Goal: Ask a question

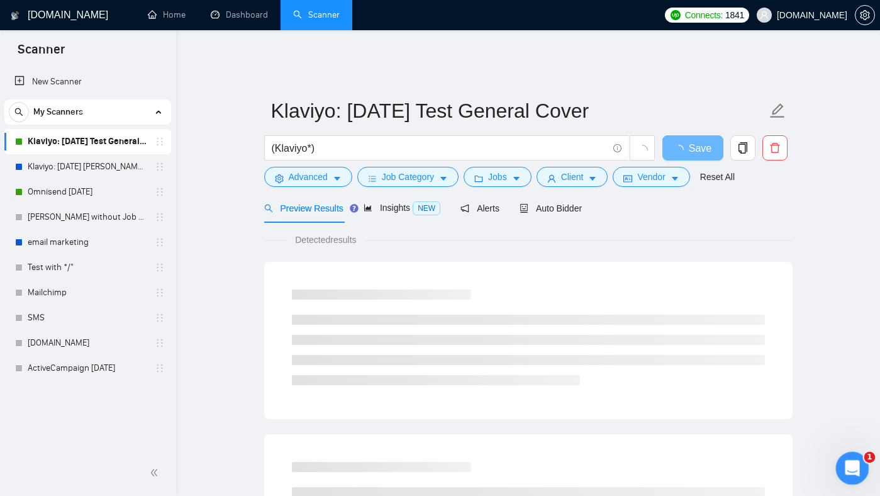
click at [861, 471] on div "Відкрити програму для спілкування Intercom" at bounding box center [851, 466] width 42 height 42
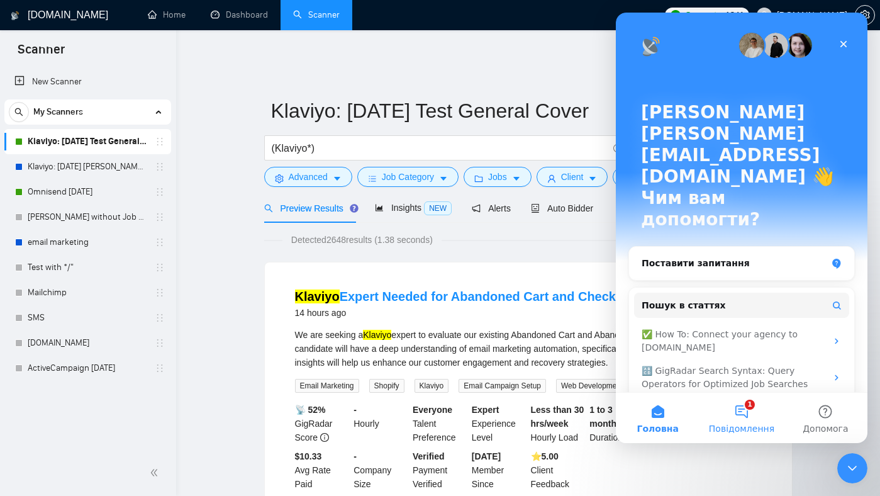
click at [748, 412] on button "1 Повідомлення" at bounding box center [742, 418] width 84 height 50
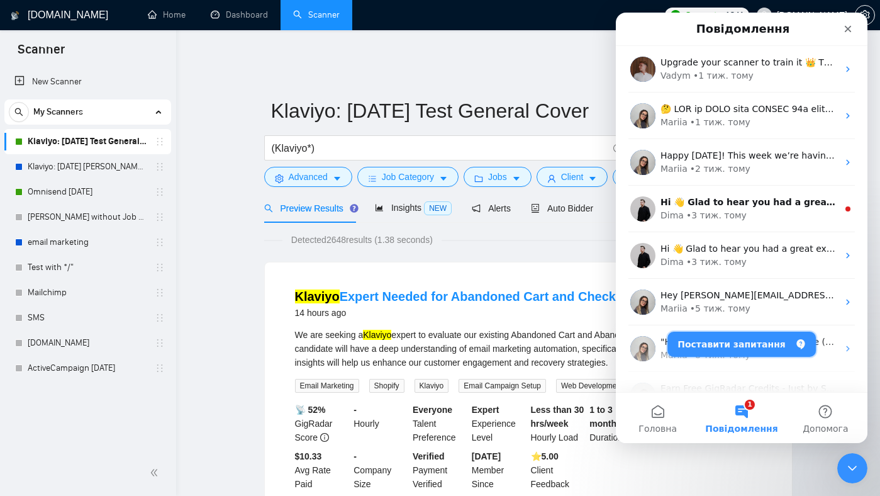
click at [761, 349] on button "Поставити запитання" at bounding box center [742, 344] width 148 height 25
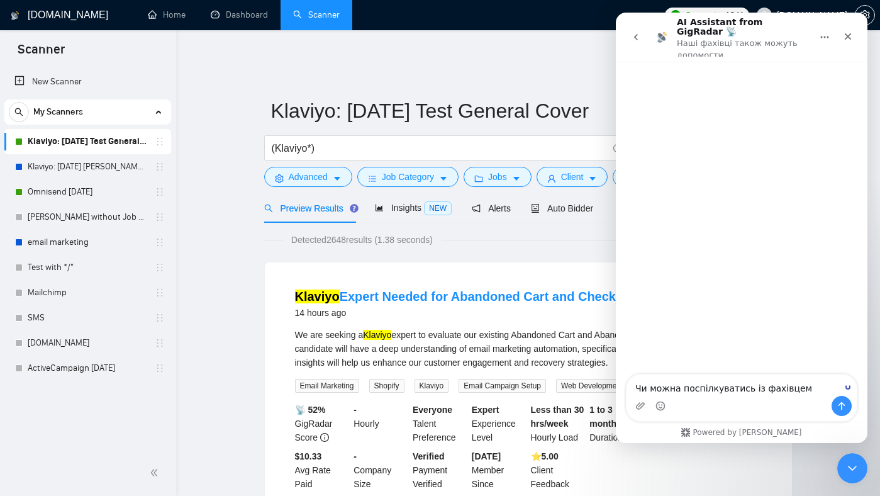
type textarea "Чи можна поспілкуватись із фахівцем?"
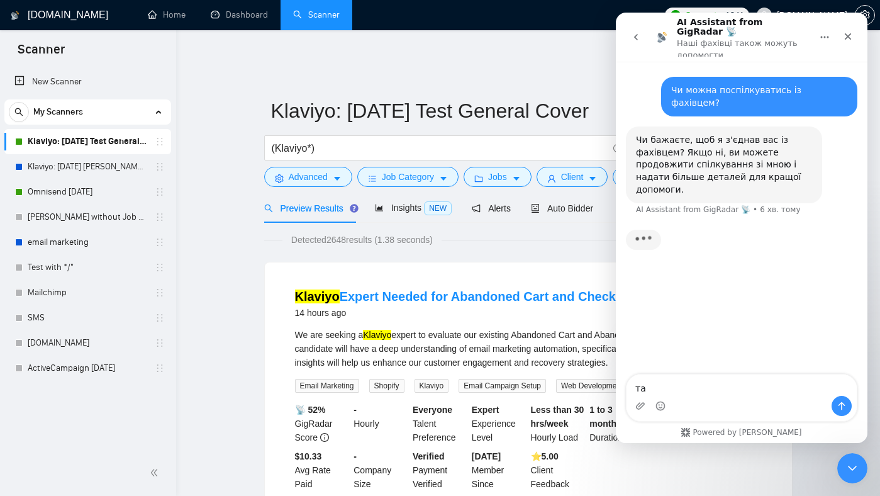
type textarea "так"
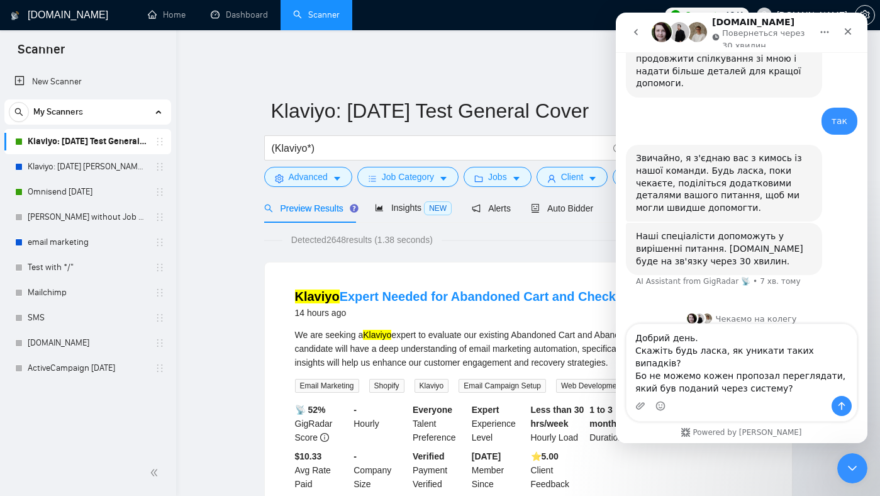
scroll to position [109, 0]
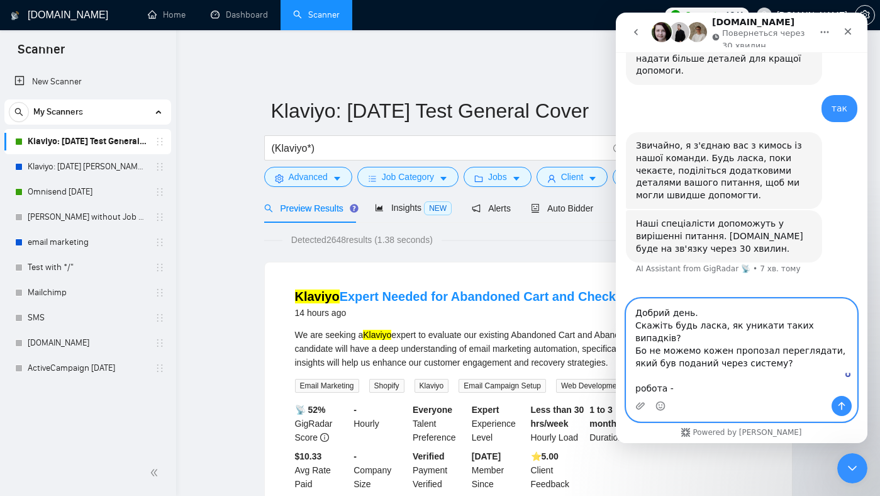
paste textarea "[URL][DOMAIN_NAME]"
drag, startPoint x: 812, startPoint y: 391, endPoint x: 675, endPoint y: 386, distance: 136.6
click at [675, 386] on textarea "Добрий день. Скажіть будь ласка, як уникати таких випадків? Бо не можемо кожен …" at bounding box center [742, 347] width 230 height 97
paste textarea "[DOMAIN_NAME][URL]"
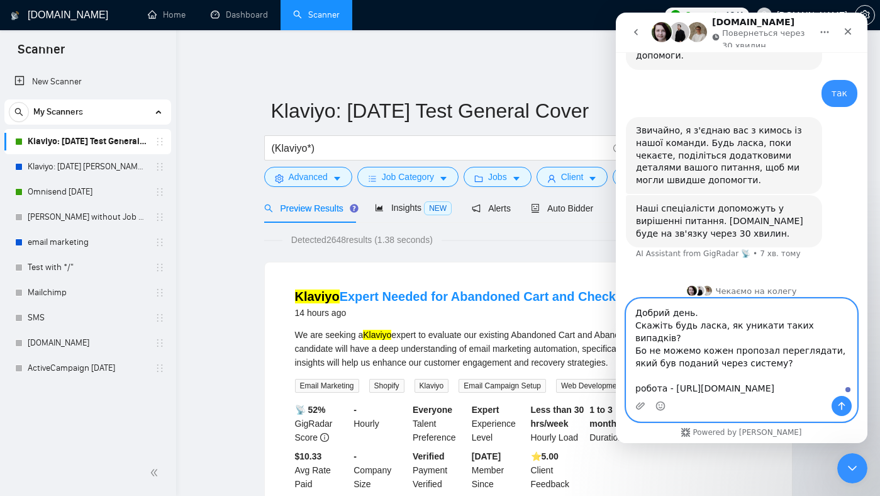
scroll to position [33, 0]
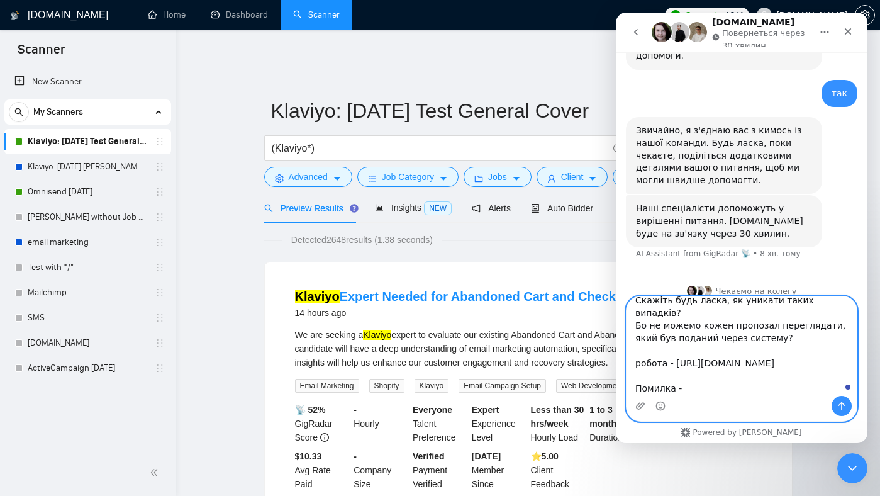
paste textarea "[URL][DOMAIN_NAME]"
type textarea "Добрий день. Скажіть будь ласка, як уникати таких випадків? Бо не можемо кожен …"
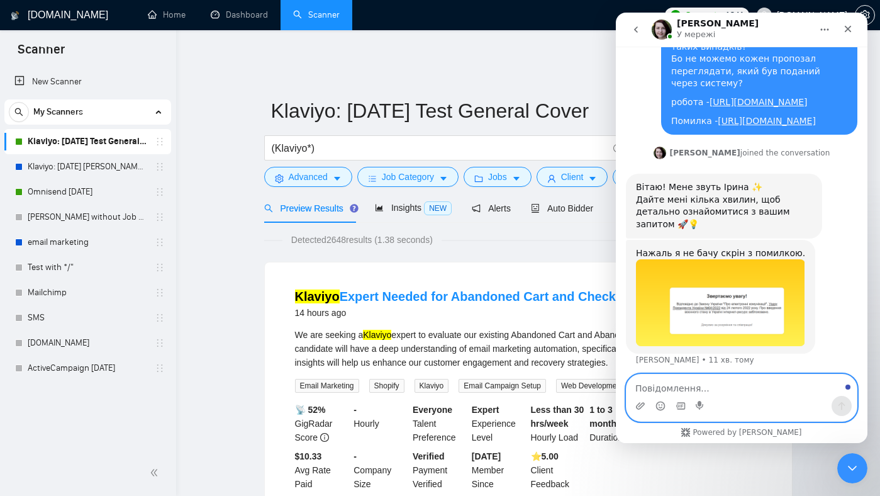
scroll to position [373, 0]
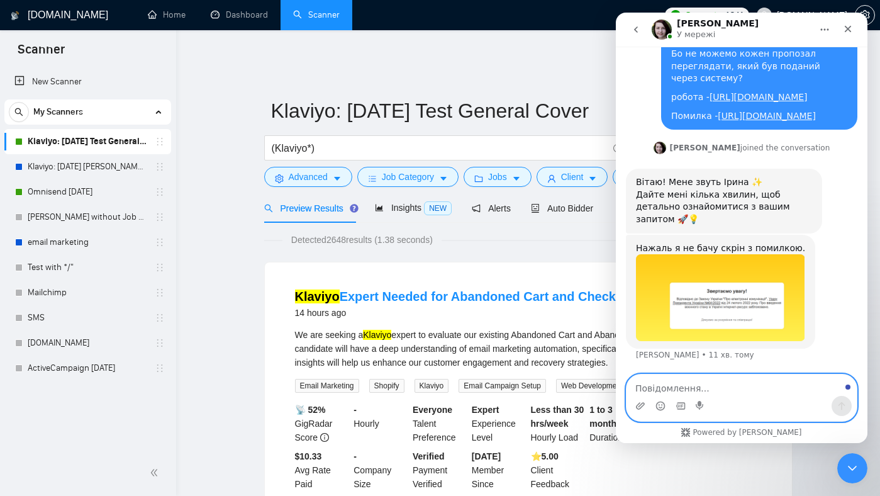
click at [703, 386] on textarea "Повідомлення..." at bounding box center [742, 384] width 230 height 21
type textarea "Ок, тоді напишу словами"
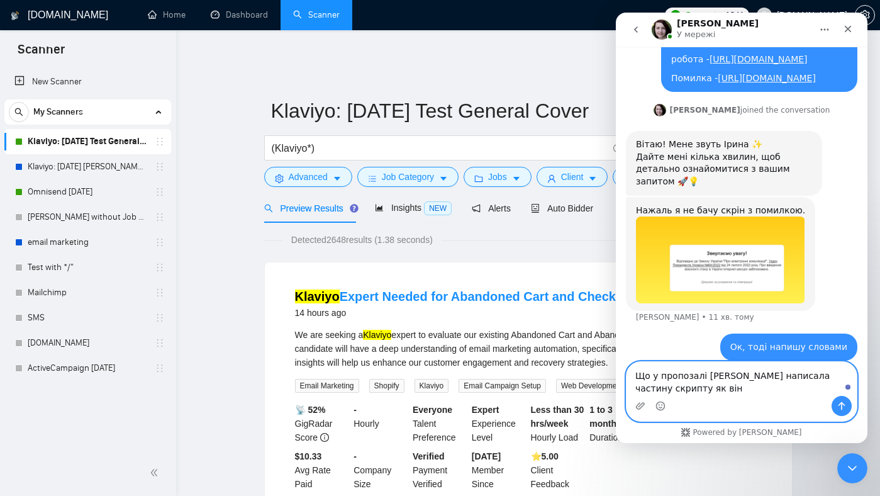
scroll to position [423, 0]
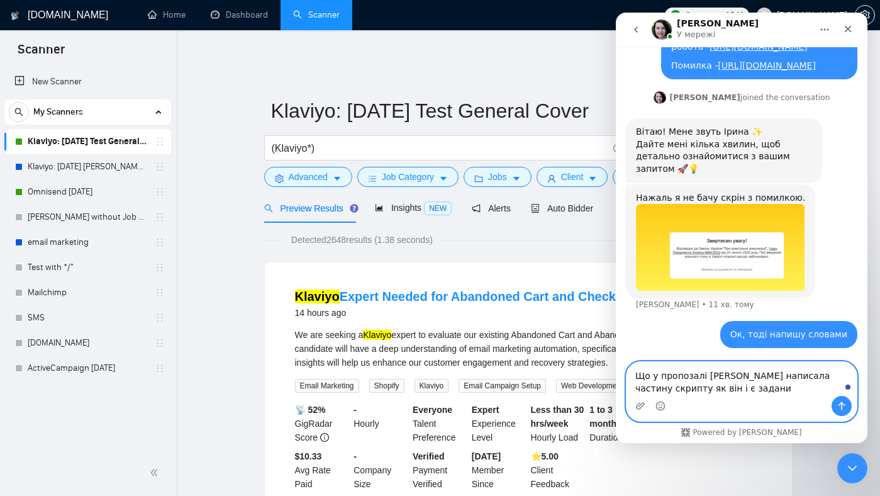
type textarea "Що у пропозалі [PERSON_NAME] написала частину скрипту як він і є заданий"
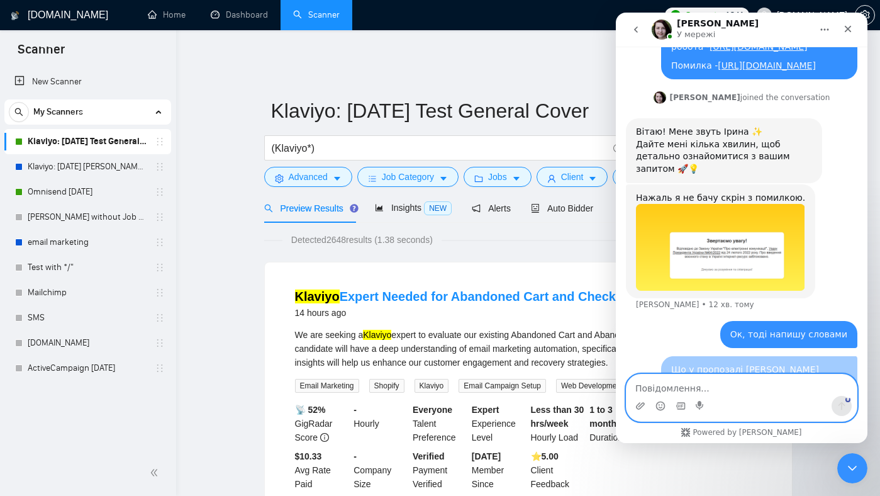
scroll to position [451, 0]
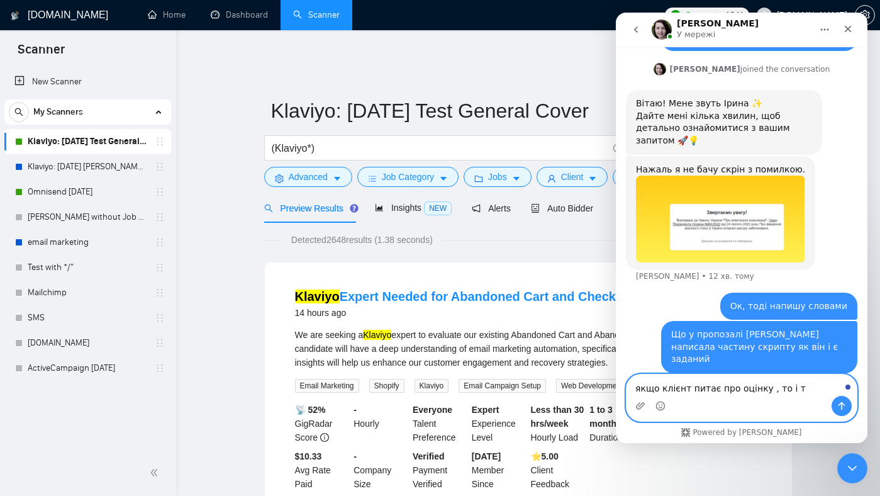
type textarea "якщо клієнт питає про оцінку , то і тд"
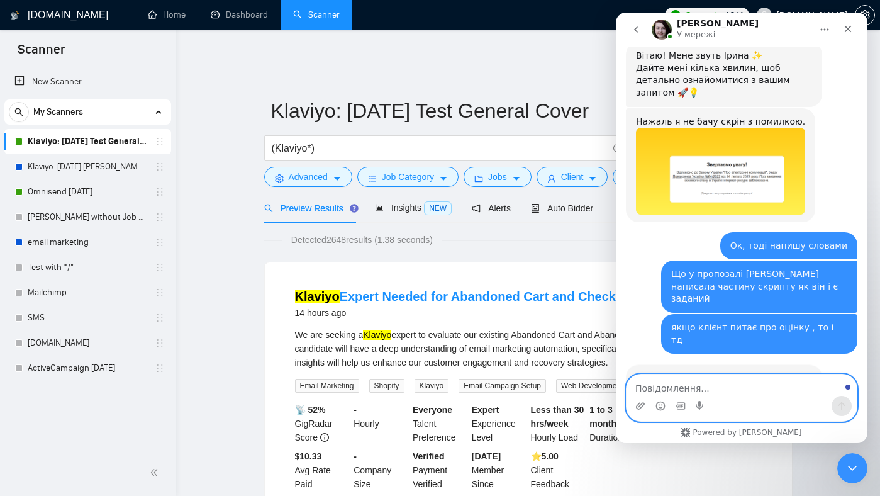
scroll to position [530, 0]
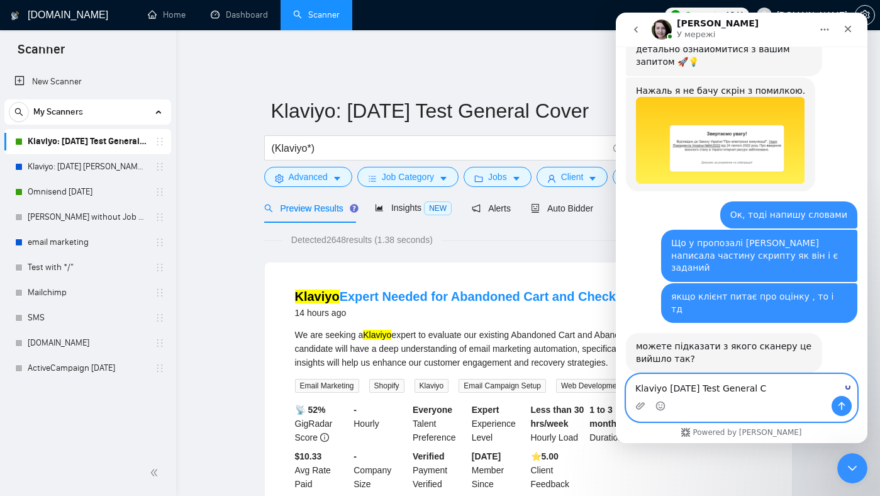
type textarea "Klaviyo [DATE] Test General"
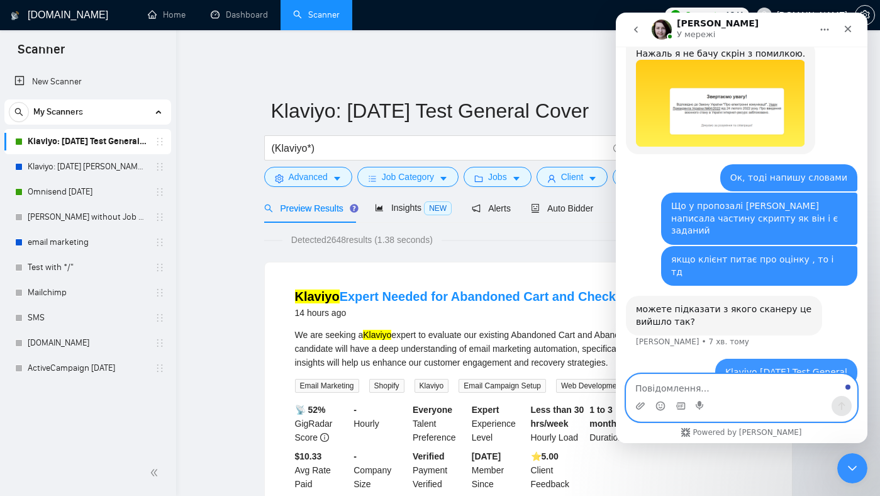
scroll to position [568, 0]
